Goal: Find specific page/section: Find specific page/section

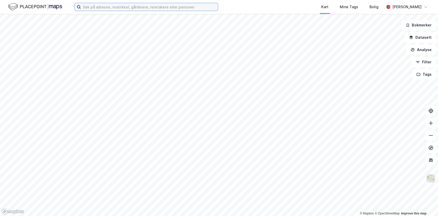
click at [108, 7] on input at bounding box center [149, 7] width 137 height 8
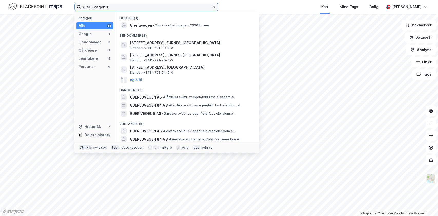
type input "gjerluvegen 1"
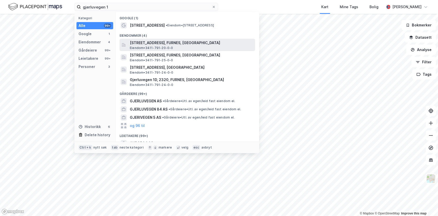
click at [144, 41] on span "[STREET_ADDRESS], FURNES, [GEOGRAPHIC_DATA]" at bounding box center [191, 43] width 123 height 6
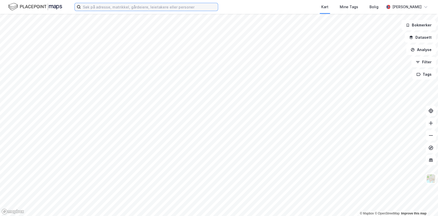
click at [129, 6] on input at bounding box center [149, 7] width 137 height 8
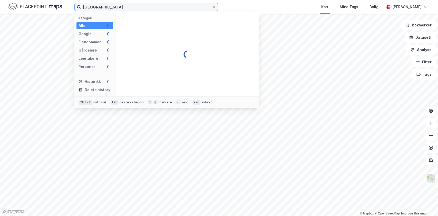
type input "oslo"
